Goal: Transaction & Acquisition: Purchase product/service

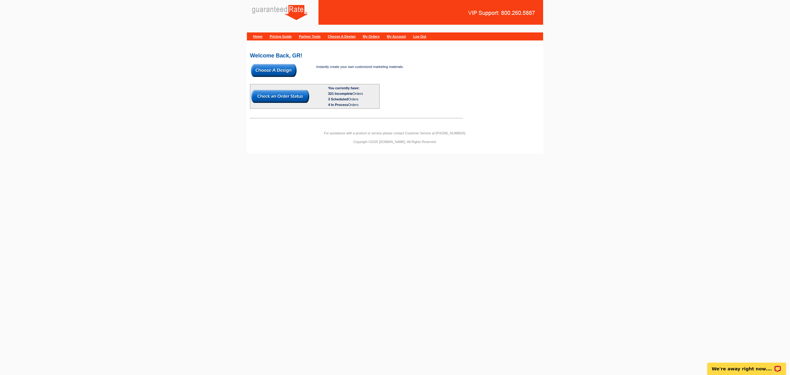
click at [278, 72] on img at bounding box center [274, 70] width 46 height 13
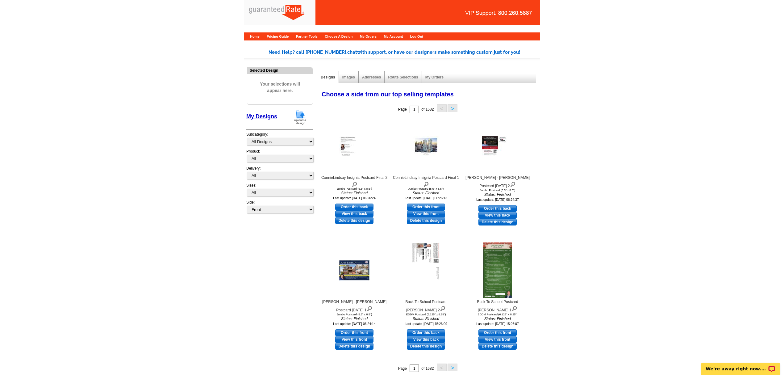
click at [299, 116] on img at bounding box center [300, 117] width 16 height 16
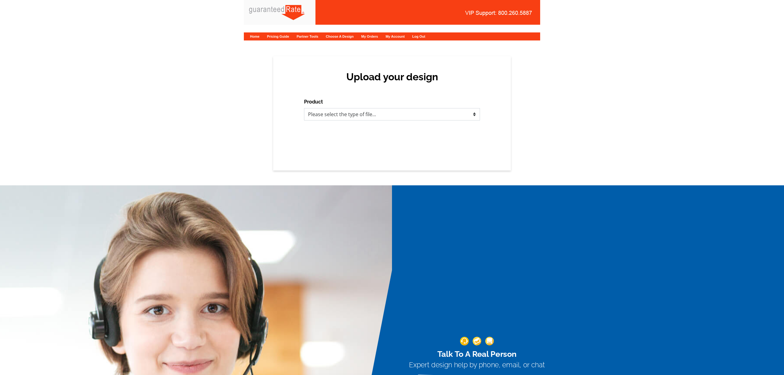
click at [383, 115] on select "Please select the type of file... Postcards Calendars Business Cards Letters an…" at bounding box center [392, 114] width 176 height 12
select select "1"
click at [304, 108] on select "Please select the type of file... Postcards Calendars Business Cards Letters an…" at bounding box center [392, 114] width 176 height 12
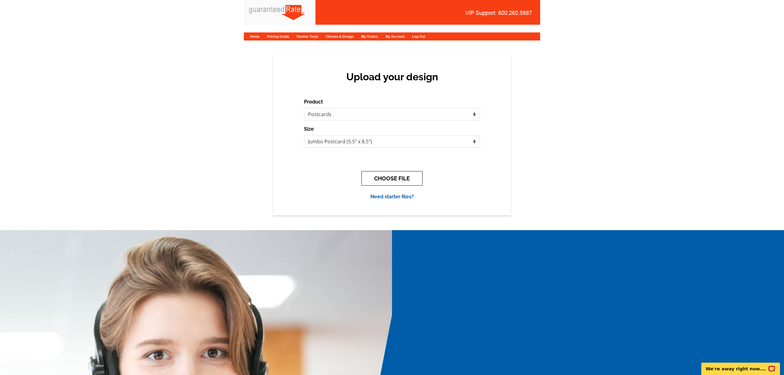
click at [410, 177] on button "CHOOSE FILE" at bounding box center [391, 178] width 61 height 15
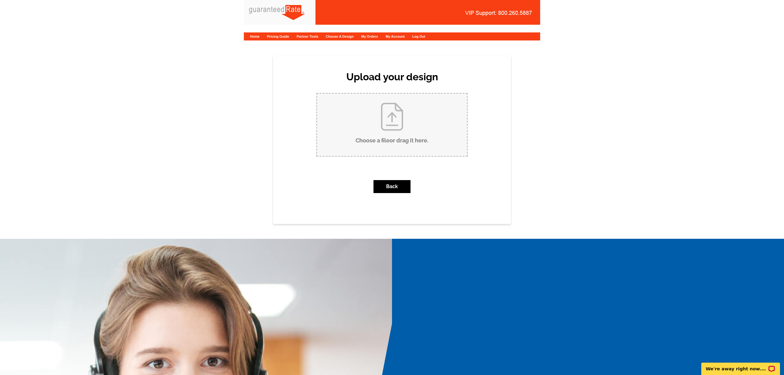
click at [411, 104] on input "Choose a file or drag it here ." at bounding box center [392, 125] width 150 height 62
type input "C:\fakepath\22 greenwich st Just SOld.pdf"
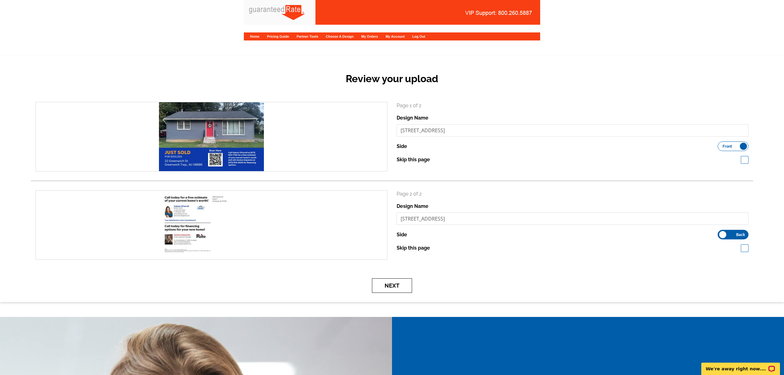
click at [392, 289] on button "Next" at bounding box center [392, 285] width 40 height 15
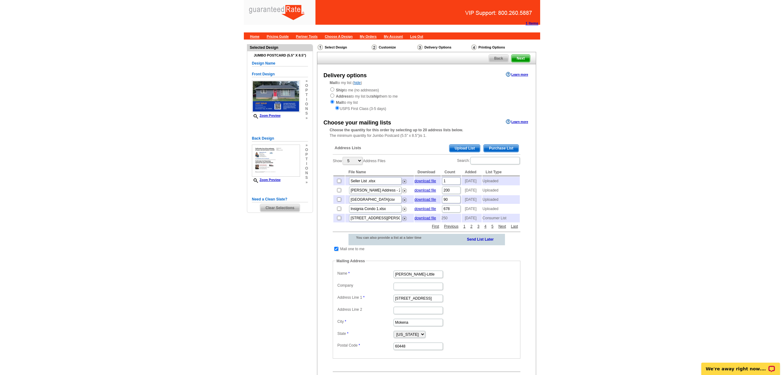
click at [490, 146] on span "Purchase List" at bounding box center [501, 147] width 35 height 7
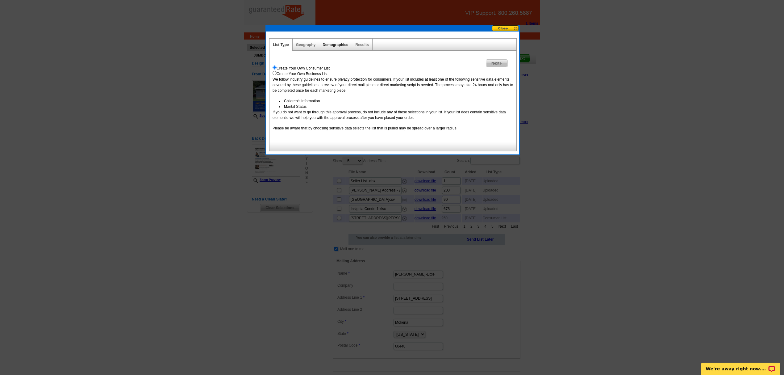
click at [337, 43] on link "Demographics" at bounding box center [336, 45] width 26 height 4
select select
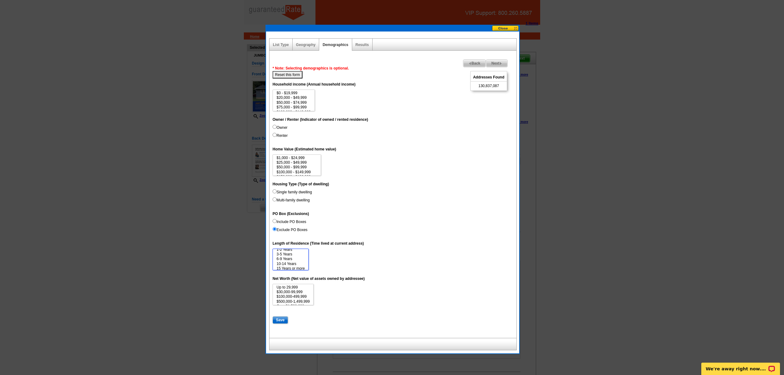
scroll to position [9, 0]
click at [505, 27] on button at bounding box center [505, 28] width 27 height 6
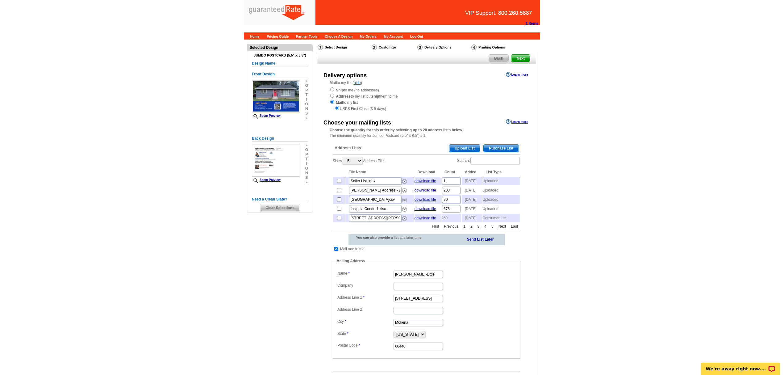
click at [283, 207] on span "Clear Selections" at bounding box center [279, 207] width 39 height 7
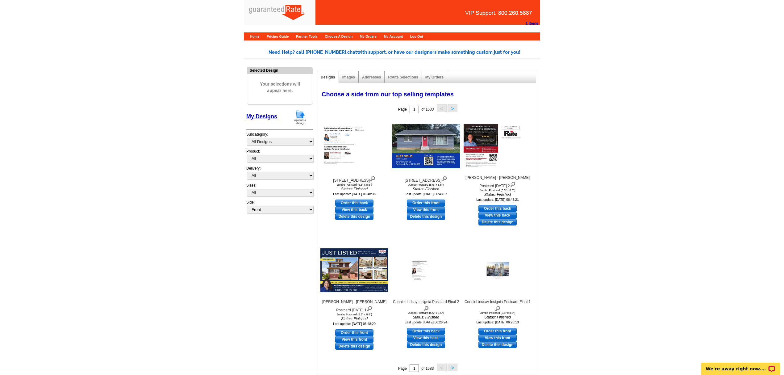
click at [307, 116] on img at bounding box center [300, 117] width 16 height 16
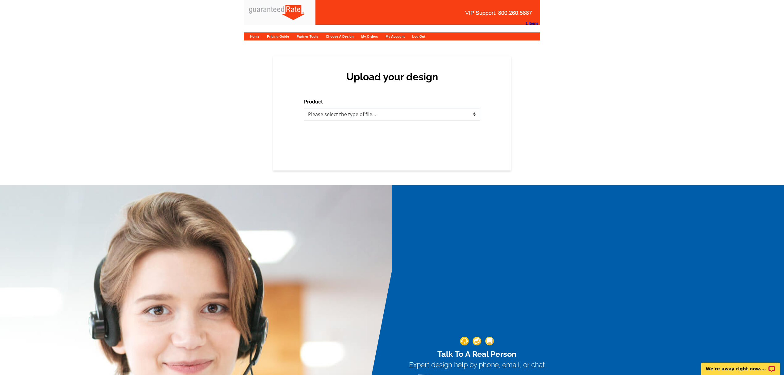
click at [354, 118] on select "Please select the type of file... Postcards Calendars Business Cards Letters an…" at bounding box center [392, 114] width 176 height 12
select select "1"
click at [304, 108] on select "Please select the type of file... Postcards Calendars Business Cards Letters an…" at bounding box center [392, 114] width 176 height 12
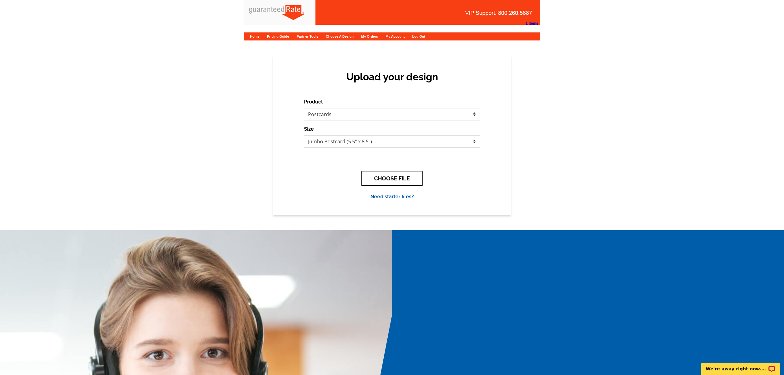
click at [410, 180] on button "CHOOSE FILE" at bounding box center [391, 178] width 61 height 15
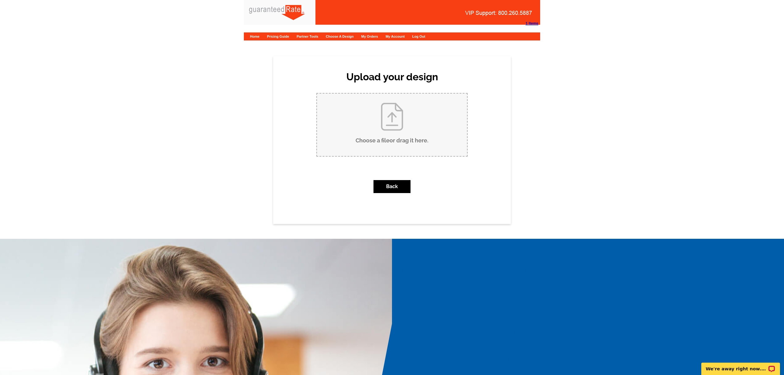
click at [401, 125] on input "Choose a file or drag it here ." at bounding box center [392, 125] width 150 height 62
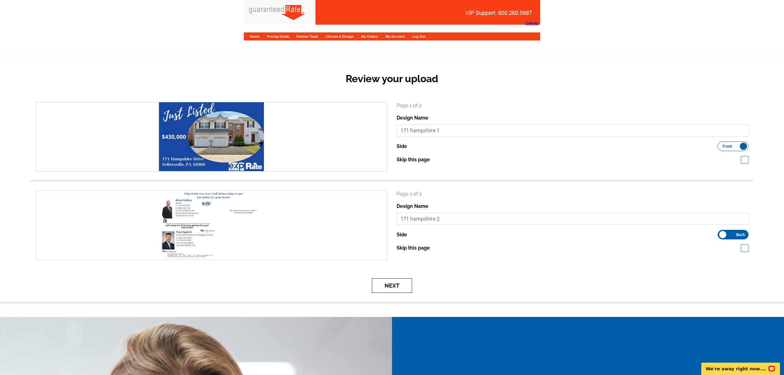
click at [382, 289] on button "Next" at bounding box center [392, 285] width 40 height 15
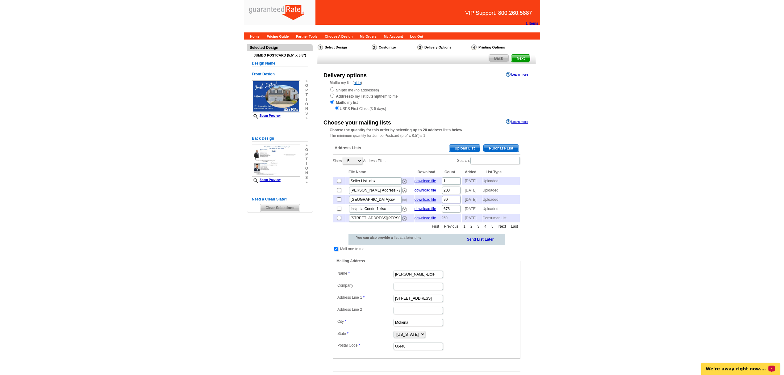
click at [469, 151] on span "Upload List" at bounding box center [464, 147] width 31 height 7
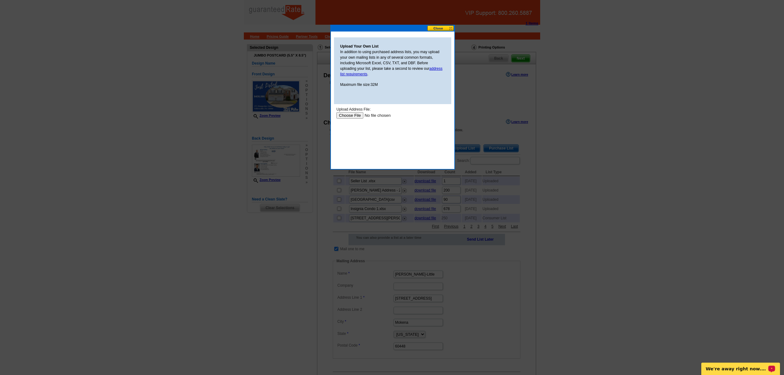
click at [350, 118] on body "Upload Address File: Upload" at bounding box center [392, 134] width 112 height 56
click at [344, 112] on input "file" at bounding box center [375, 115] width 78 height 6
type input "C:\fakepath\JL.Neighborhood.mailers.csv"
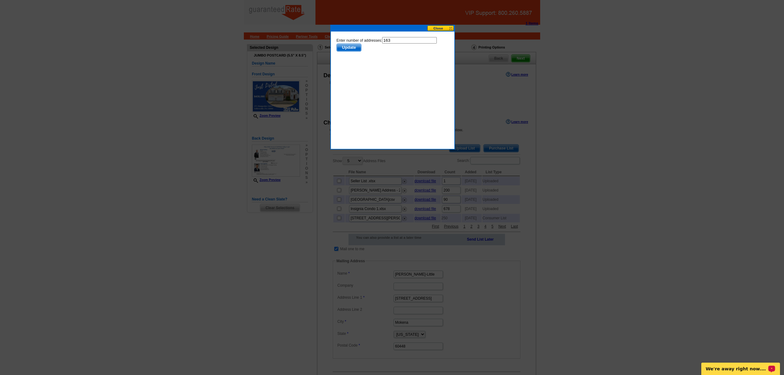
click at [404, 42] on input "163" at bounding box center [409, 40] width 55 height 6
type input "162"
click at [361, 44] on span "Update" at bounding box center [349, 47] width 24 height 7
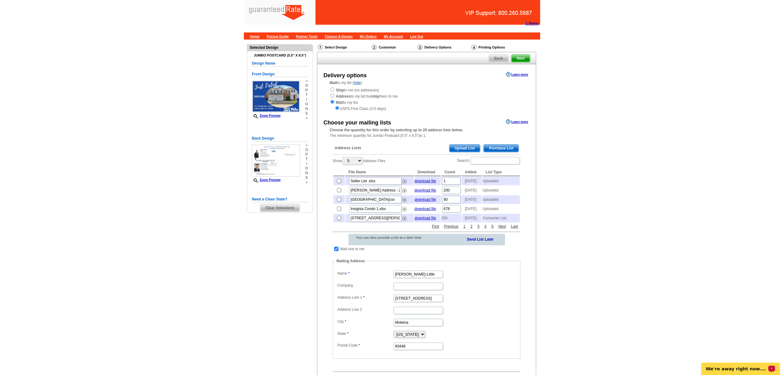
click at [337, 251] on input "checkbox" at bounding box center [336, 249] width 4 height 4
checkbox input "false"
click at [336, 251] on input "checkbox" at bounding box center [336, 249] width 4 height 4
checkbox input "false"
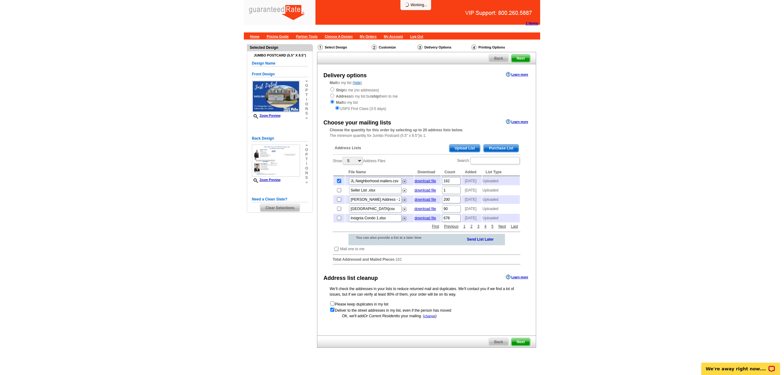
click at [524, 345] on span "Next" at bounding box center [520, 341] width 19 height 7
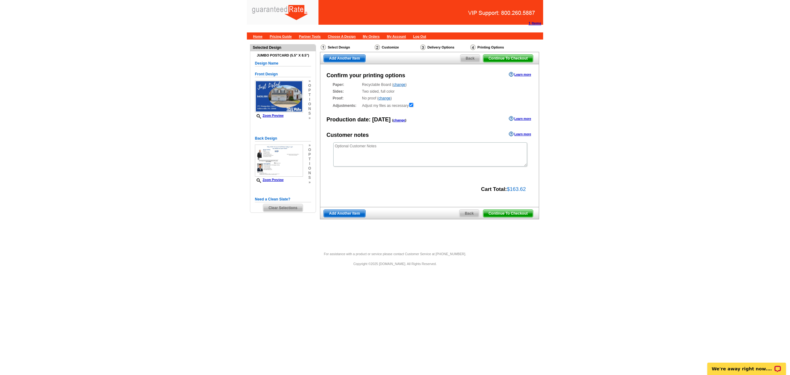
drag, startPoint x: 510, startPoint y: 211, endPoint x: 515, endPoint y: 218, distance: 8.2
click at [510, 211] on span "Continue To Checkout" at bounding box center [508, 213] width 50 height 7
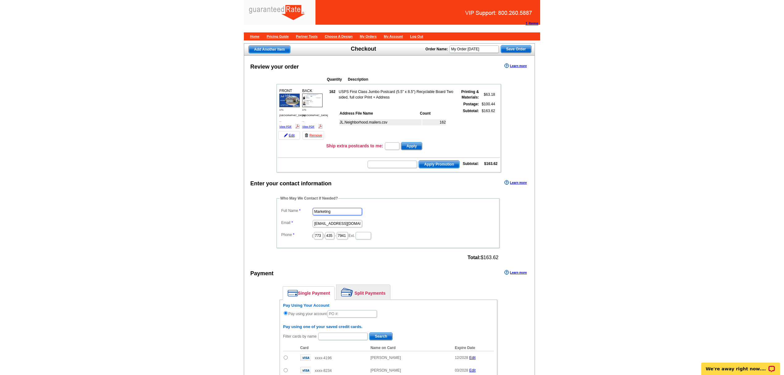
drag, startPoint x: 339, startPoint y: 219, endPoint x: 305, endPoint y: 222, distance: 34.8
click at [305, 216] on dd "Marketing" at bounding box center [388, 211] width 217 height 10
type input "[PERSON_NAME]"
drag, startPoint x: 312, startPoint y: 231, endPoint x: 372, endPoint y: 234, distance: 60.2
click at [372, 228] on dd "[EMAIL_ADDRESS][DOMAIN_NAME]" at bounding box center [388, 223] width 217 height 10
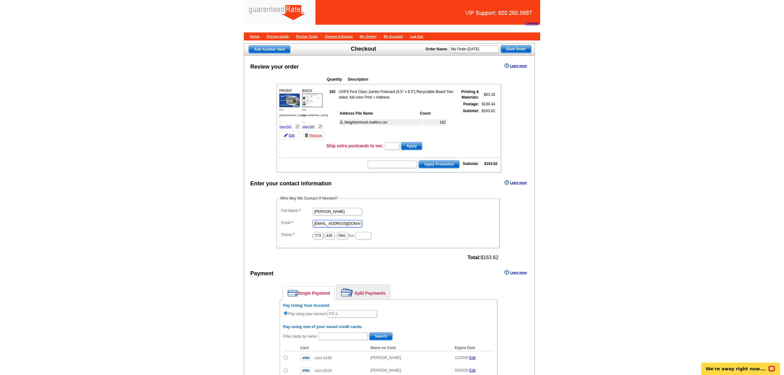
click at [328, 227] on input "[EMAIL_ADDRESS][DOMAIN_NAME]" at bounding box center [337, 223] width 49 height 7
drag, startPoint x: 314, startPoint y: 231, endPoint x: 409, endPoint y: 236, distance: 94.9
click at [409, 236] on dl "Full Name [PERSON_NAME] Email [EMAIL_ADDRESS][DOMAIN_NAME] Phone ( 773 ) 435 - …" at bounding box center [388, 223] width 217 height 34
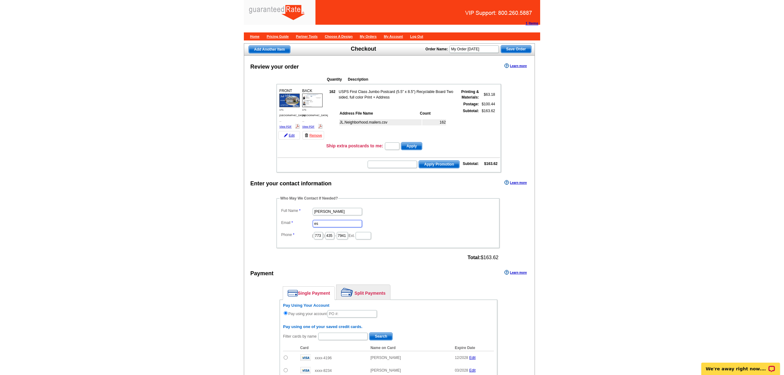
type input "[EMAIL_ADDRESS][PERSON_NAME][DOMAIN_NAME]"
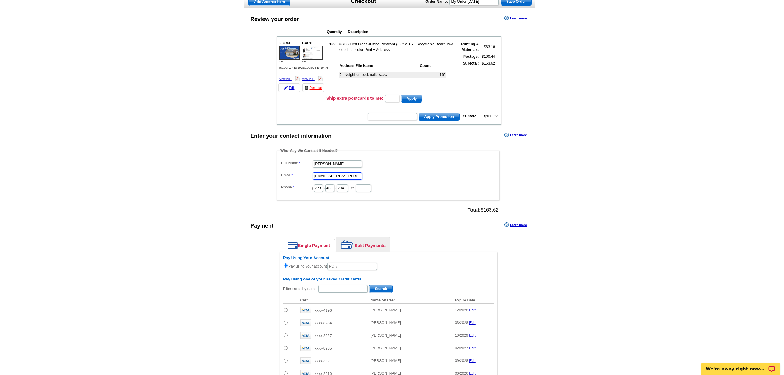
scroll to position [123, 0]
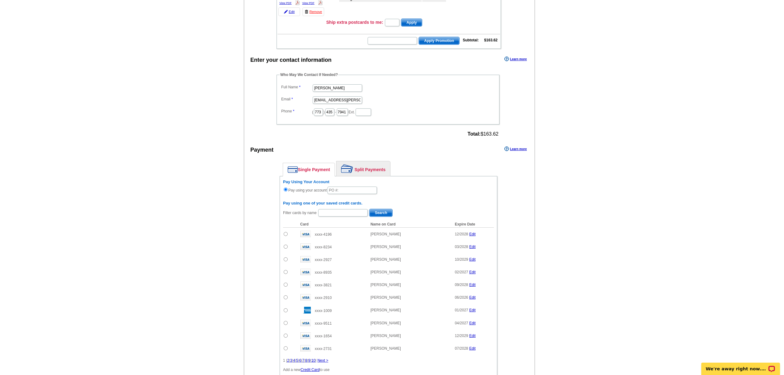
click at [364, 176] on link "Split Payments" at bounding box center [363, 168] width 54 height 15
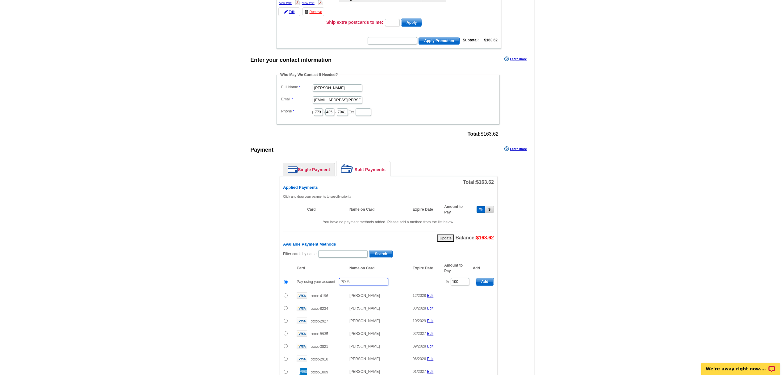
click at [359, 285] on input "text" at bounding box center [363, 281] width 49 height 7
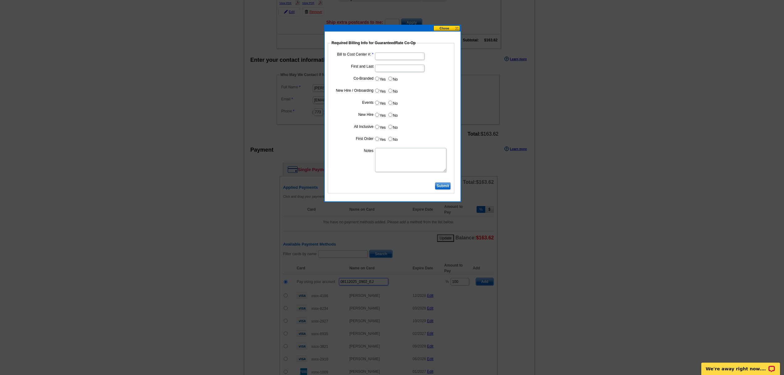
type input "08112025_0902_EJ"
click at [391, 57] on input "Bill to Cost Center #:" at bounding box center [399, 55] width 49 height 7
type input "1241"
click at [388, 70] on input "First and Last" at bounding box center [399, 68] width 49 height 7
type input "[PERSON_NAME]"
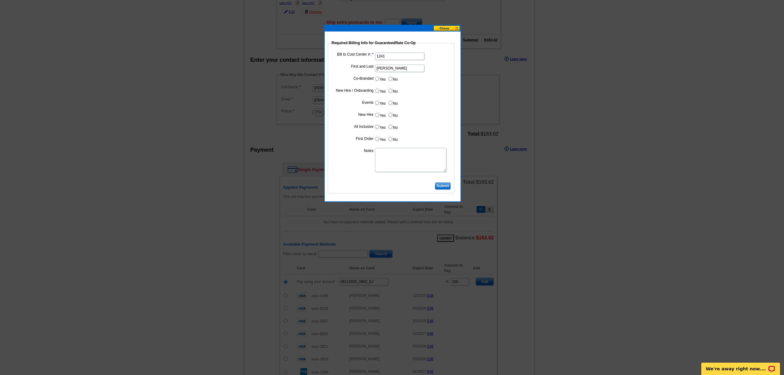
click at [375, 78] on input "Yes" at bounding box center [377, 79] width 4 height 4
radio input "true"
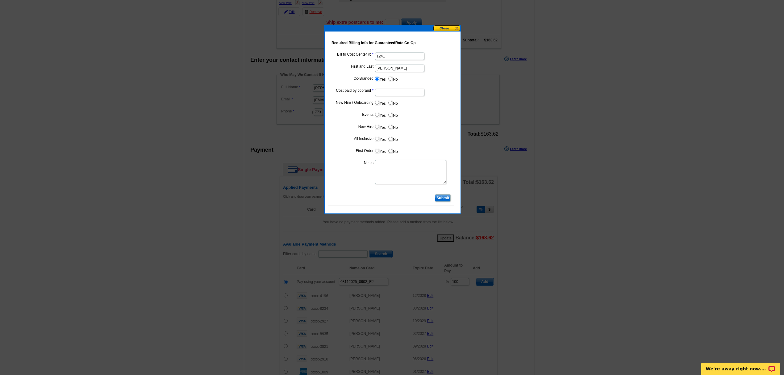
click at [391, 90] on input "Cost paid by cobrand" at bounding box center [399, 92] width 49 height 7
type input "50%"
click at [392, 104] on input "No" at bounding box center [390, 103] width 4 height 4
radio input "true"
click at [389, 118] on label "No" at bounding box center [393, 114] width 10 height 7
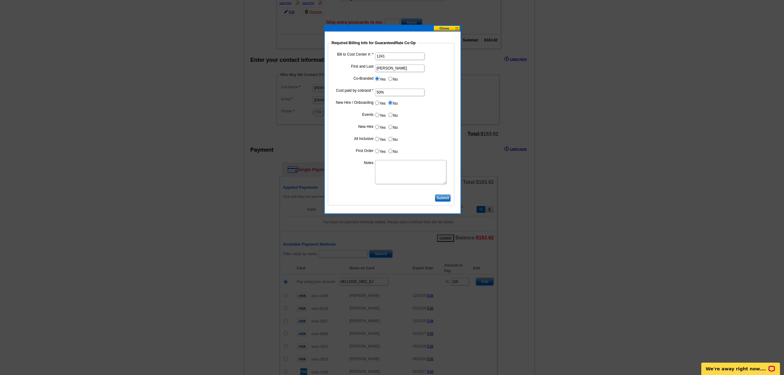
click at [389, 117] on input "No" at bounding box center [390, 115] width 4 height 4
radio input "true"
click at [391, 130] on label "No" at bounding box center [393, 126] width 10 height 7
click at [391, 129] on input "No" at bounding box center [390, 127] width 4 height 4
radio input "true"
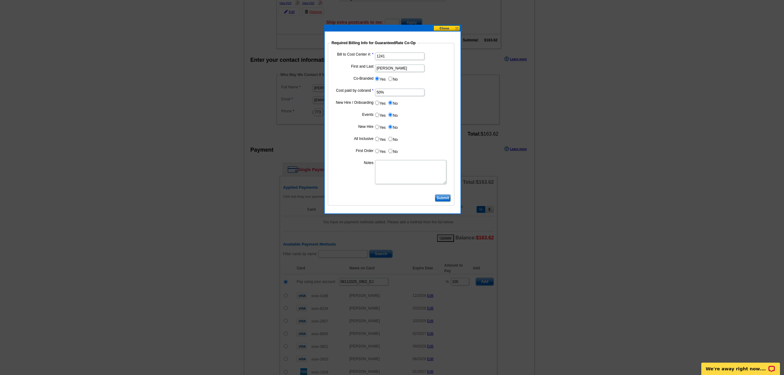
click at [391, 139] on input "No" at bounding box center [390, 139] width 4 height 4
radio input "true"
click at [390, 151] on input "No" at bounding box center [390, 151] width 4 height 4
radio input "true"
click at [391, 172] on textarea "Notes" at bounding box center [410, 172] width 71 height 24
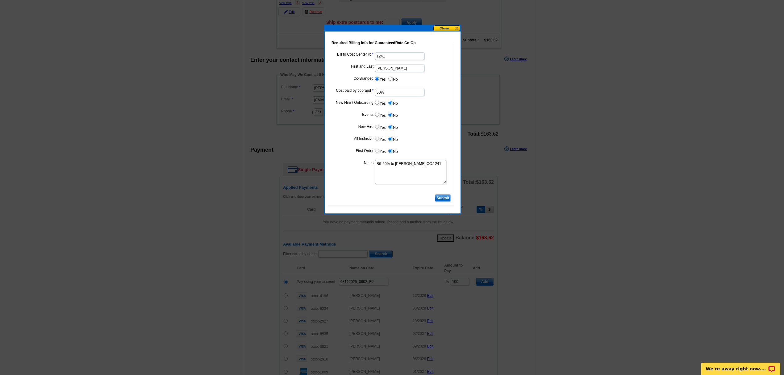
type textarea "Bill 50% to [PERSON_NAME] CC:1241"
click at [446, 199] on input "Submit" at bounding box center [443, 197] width 16 height 7
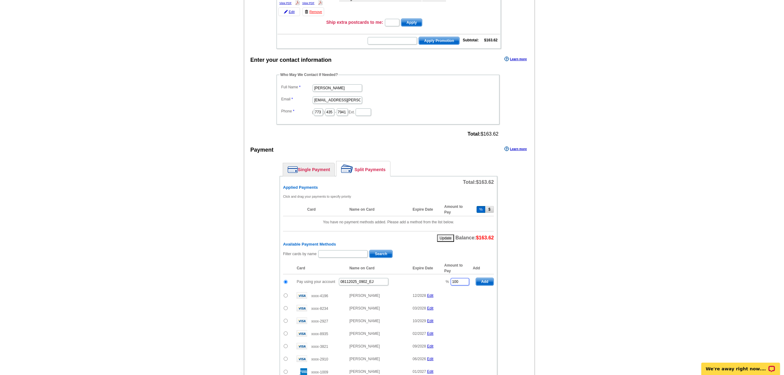
drag, startPoint x: 463, startPoint y: 292, endPoint x: 399, endPoint y: 287, distance: 64.7
click at [399, 287] on tr "Pay using your account 08112025_0902_EJ % 100 Add" at bounding box center [388, 281] width 211 height 15
click at [481, 285] on span "Add" at bounding box center [485, 281] width 18 height 7
type input "100"
radio input "false"
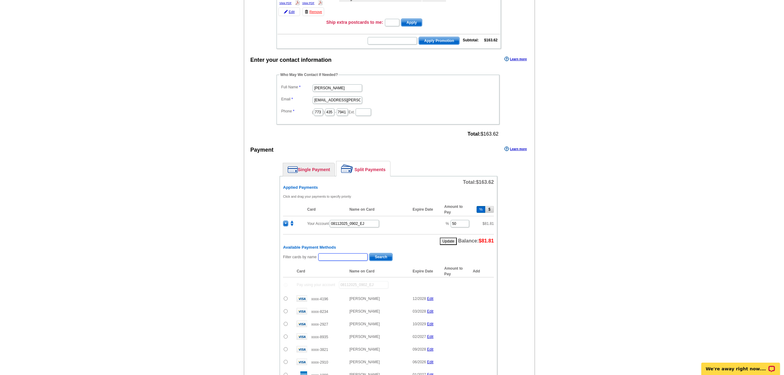
click at [351, 260] on input "text" at bounding box center [342, 256] width 49 height 7
type input "[PERSON_NAME]"
click at [381, 260] on span "Search" at bounding box center [380, 256] width 23 height 7
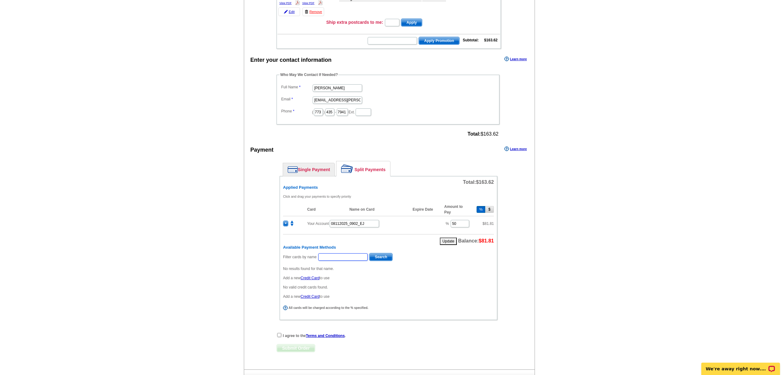
click at [355, 260] on input "text" at bounding box center [342, 256] width 49 height 7
type input "[PERSON_NAME]"
click at [380, 260] on span "Search" at bounding box center [380, 256] width 23 height 7
click at [284, 286] on input "radio" at bounding box center [286, 284] width 4 height 4
click at [488, 288] on span "Add" at bounding box center [485, 284] width 18 height 7
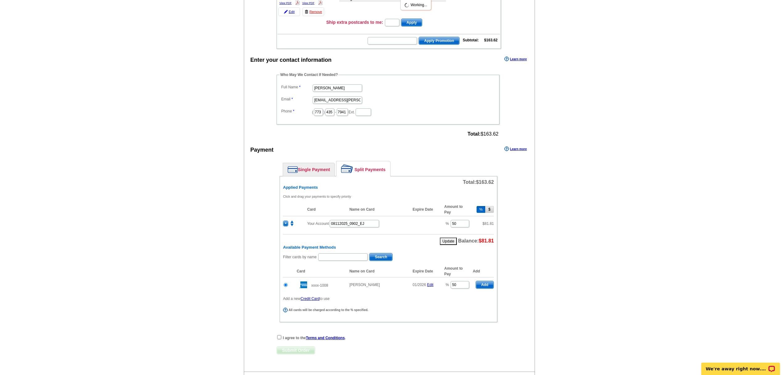
radio input "false"
